Goal: Contribute content

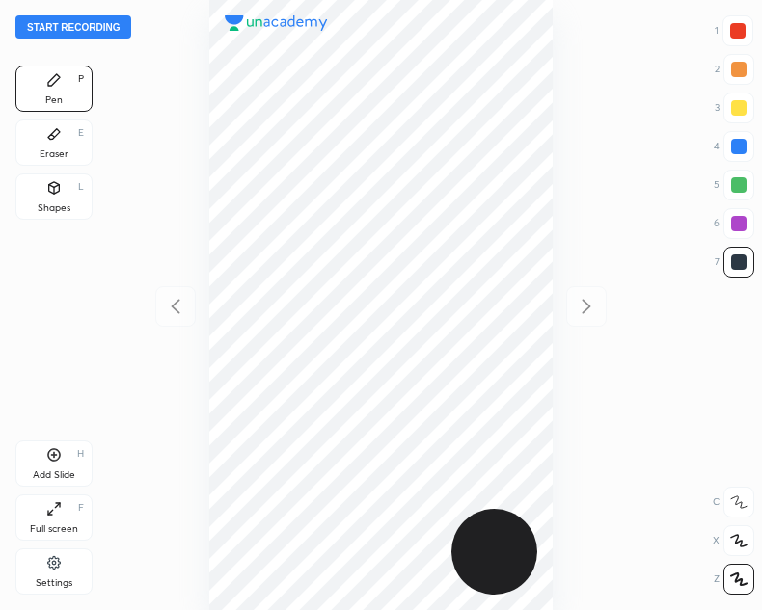
scroll to position [610, 453]
click at [78, 20] on button "Start recording" at bounding box center [73, 26] width 116 height 23
click at [68, 15] on button "End recording" at bounding box center [68, 26] width 107 height 23
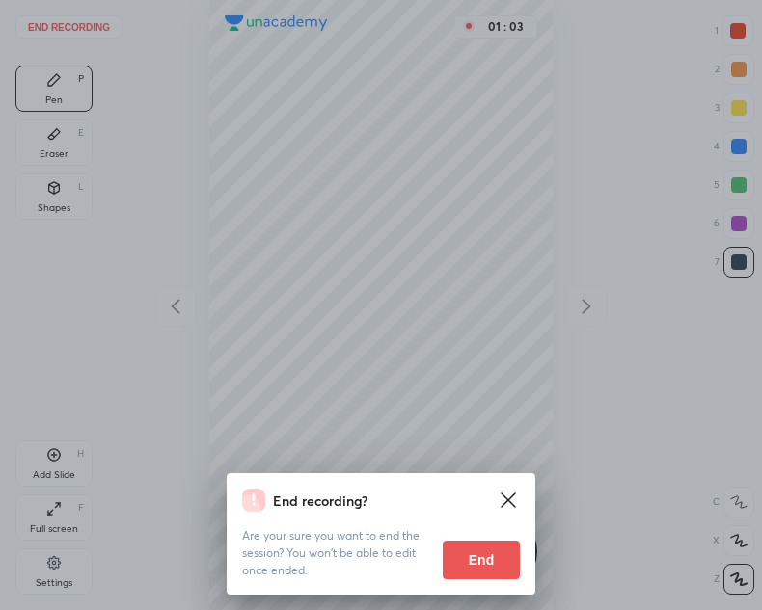
click at [467, 564] on button "End" at bounding box center [481, 560] width 77 height 39
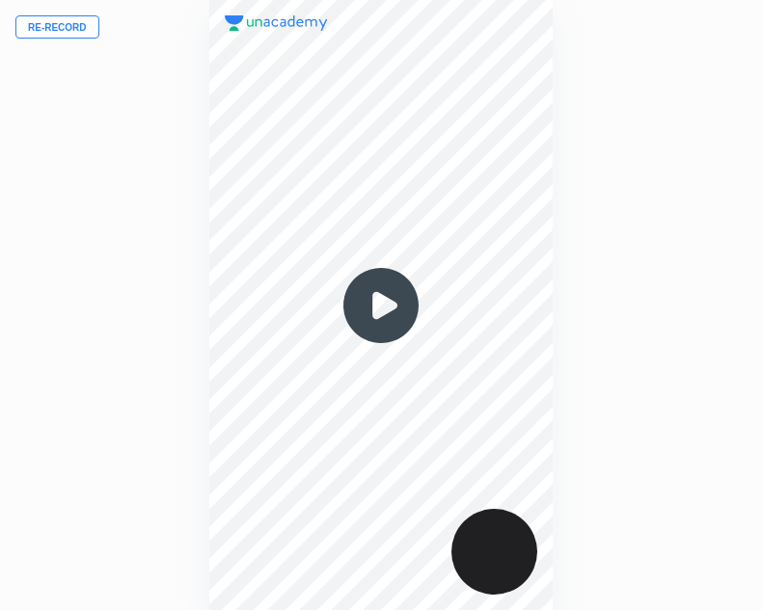
click at [46, 21] on button "Re-record" at bounding box center [57, 26] width 84 height 23
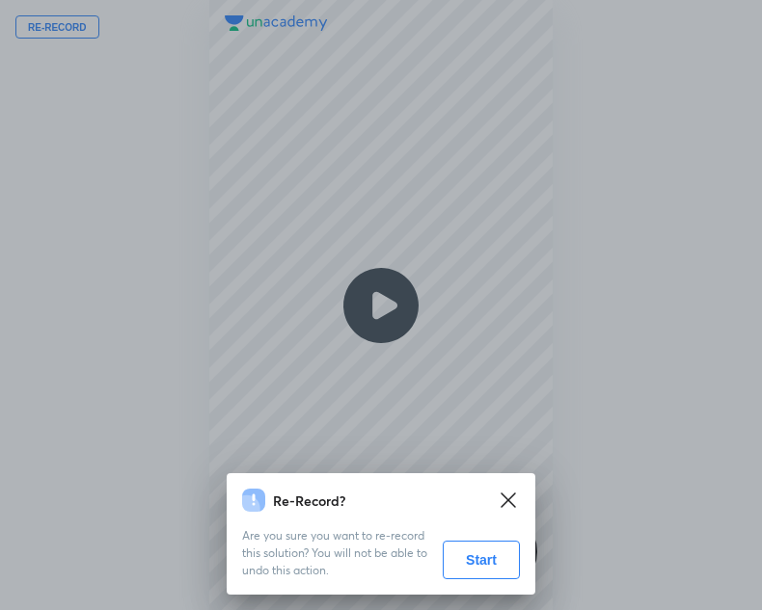
click at [455, 554] on button "Start" at bounding box center [481, 560] width 77 height 39
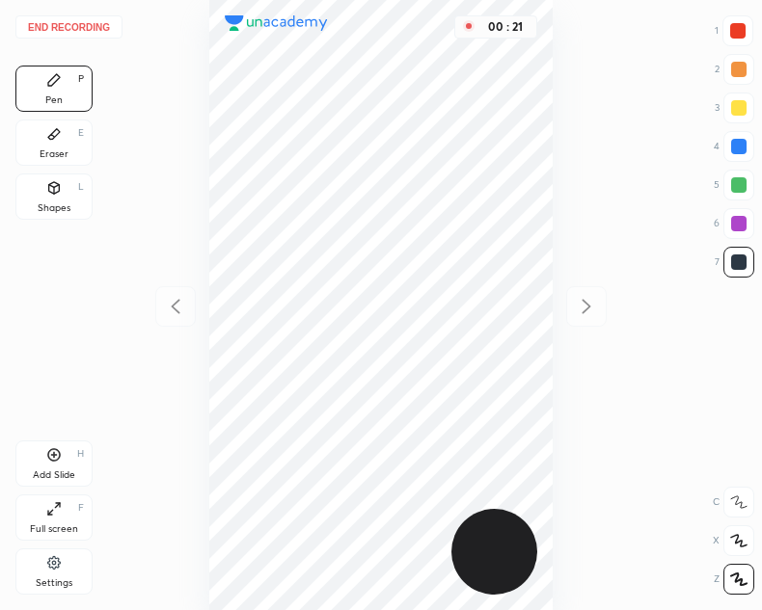
click at [735, 33] on div at bounding box center [737, 30] width 15 height 15
click at [48, 463] on div "Add Slide H" at bounding box center [53, 464] width 77 height 46
click at [66, 194] on div "Shapes L" at bounding box center [53, 197] width 77 height 46
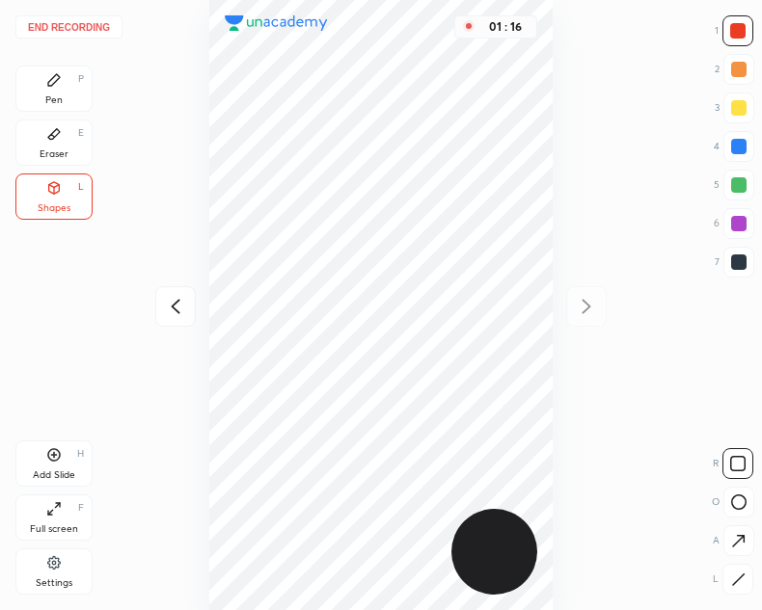
click at [66, 95] on div "Pen P" at bounding box center [53, 89] width 77 height 46
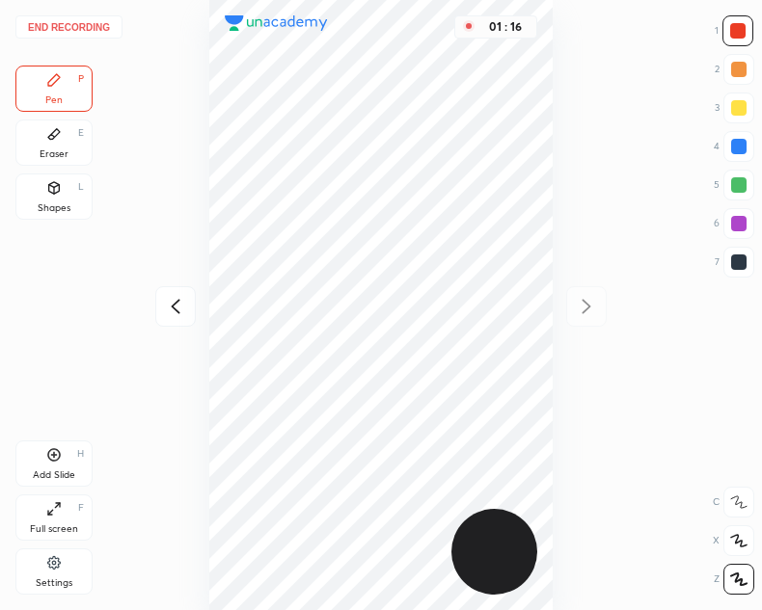
click at [169, 305] on icon at bounding box center [175, 306] width 23 height 23
click at [731, 266] on div at bounding box center [738, 262] width 15 height 15
click at [598, 317] on icon at bounding box center [586, 306] width 23 height 23
click at [191, 310] on div at bounding box center [175, 306] width 41 height 41
click at [50, 471] on div "Add Slide" at bounding box center [54, 476] width 42 height 10
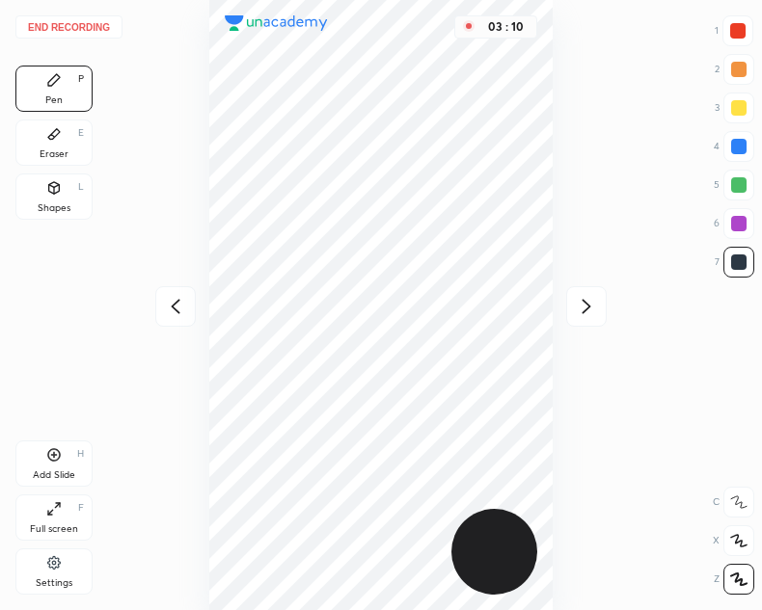
click at [158, 300] on div at bounding box center [175, 306] width 41 height 41
click at [591, 299] on icon at bounding box center [586, 306] width 23 height 23
click at [184, 304] on icon at bounding box center [175, 306] width 23 height 23
click at [588, 315] on icon at bounding box center [586, 306] width 23 height 23
click at [178, 308] on icon at bounding box center [175, 306] width 23 height 23
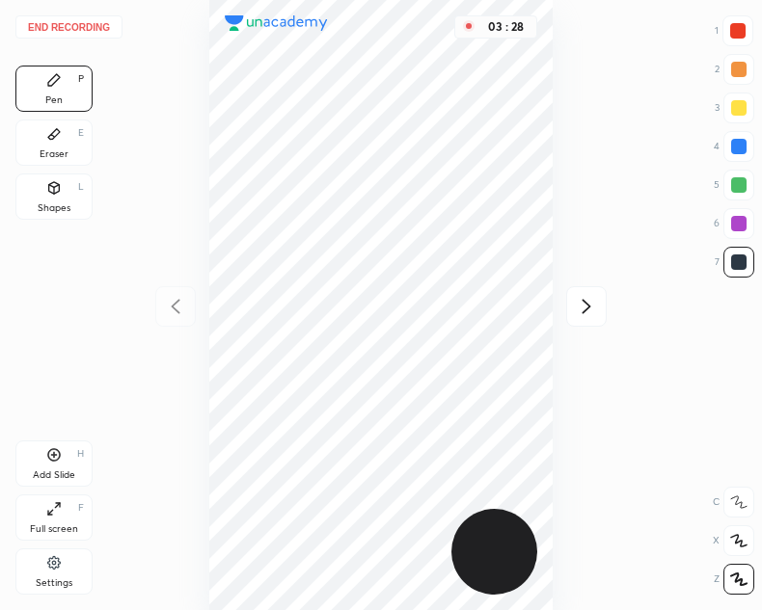
click at [586, 310] on icon at bounding box center [586, 306] width 9 height 14
click at [42, 453] on div "Add Slide H" at bounding box center [53, 464] width 77 height 46
click at [180, 295] on icon at bounding box center [175, 306] width 23 height 23
click at [592, 318] on div at bounding box center [586, 306] width 41 height 41
click at [160, 308] on div at bounding box center [175, 306] width 41 height 41
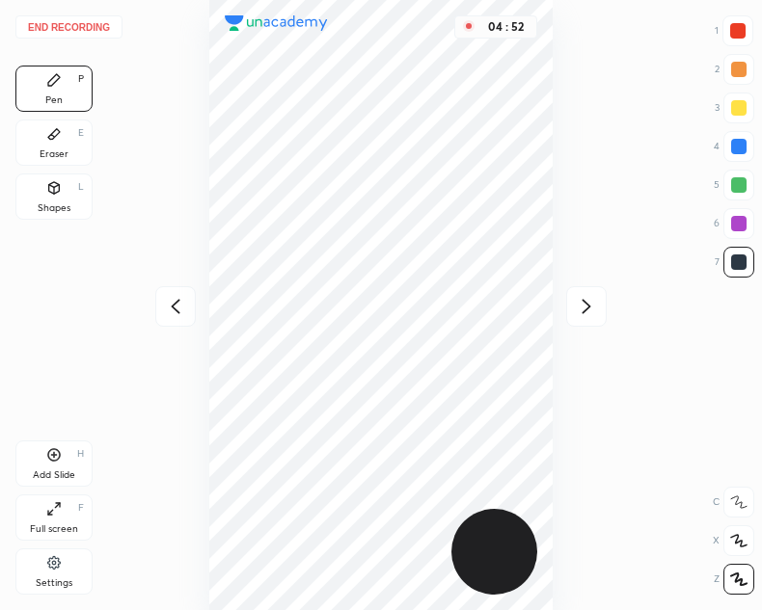
click at [163, 302] on div at bounding box center [175, 306] width 41 height 41
click at [159, 304] on div "04 : 52" at bounding box center [380, 305] width 453 height 610
click at [162, 306] on div "04 : 52" at bounding box center [380, 305] width 453 height 610
click at [581, 306] on icon at bounding box center [586, 306] width 23 height 23
click at [583, 309] on icon at bounding box center [586, 306] width 23 height 23
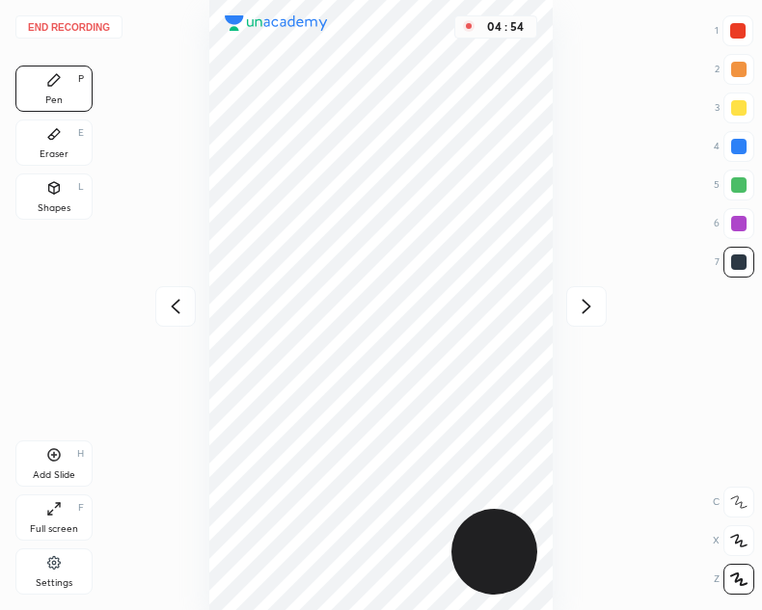
click at [75, 27] on button "End recording" at bounding box center [68, 26] width 107 height 23
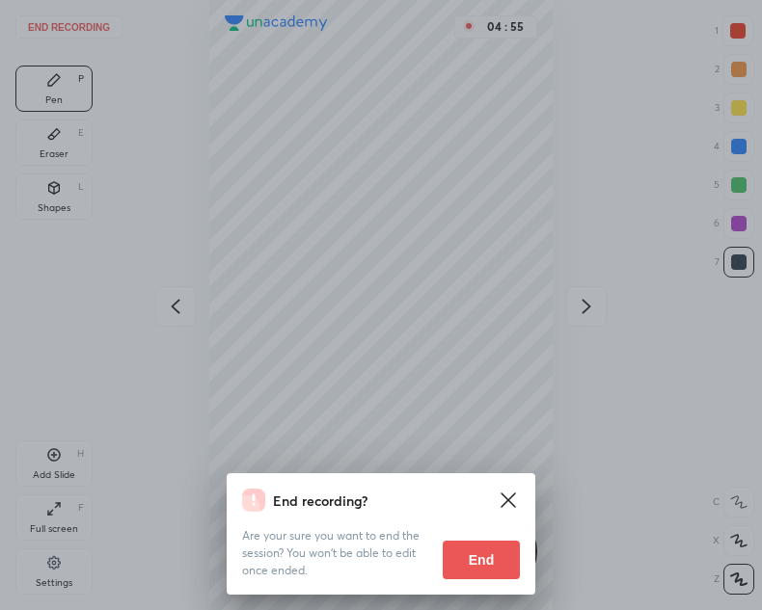
click at [493, 582] on div "End recording? Are your sure you want to end the session? You won’t be able to …" at bounding box center [381, 535] width 309 height 122
click at [480, 557] on button "End" at bounding box center [481, 560] width 77 height 39
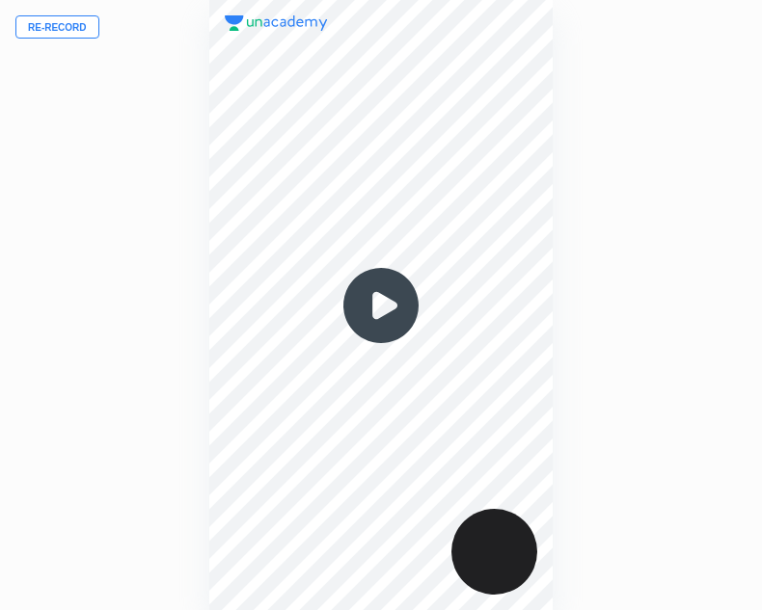
click at [382, 315] on img at bounding box center [381, 305] width 93 height 93
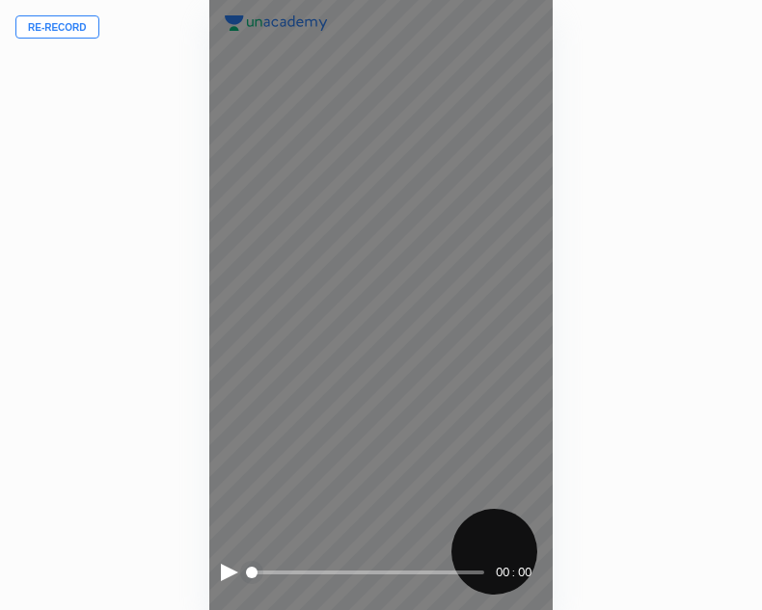
click at [225, 572] on div at bounding box center [229, 572] width 17 height 17
click at [224, 571] on div at bounding box center [229, 572] width 17 height 17
click at [225, 569] on div at bounding box center [229, 572] width 17 height 17
click at [232, 570] on div at bounding box center [228, 572] width 14 height 17
